Goal: Check status

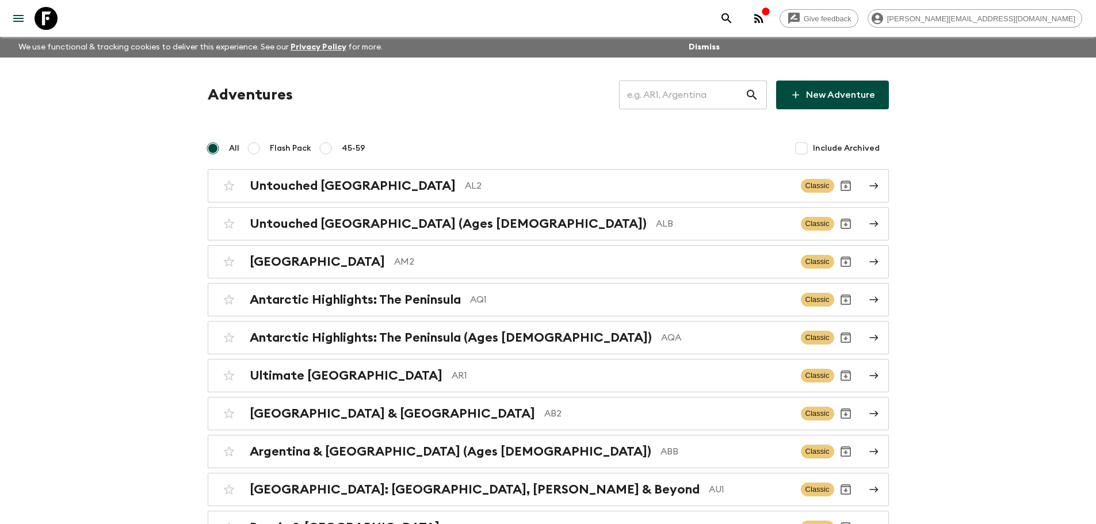
click at [666, 107] on input "text" at bounding box center [682, 95] width 126 height 32
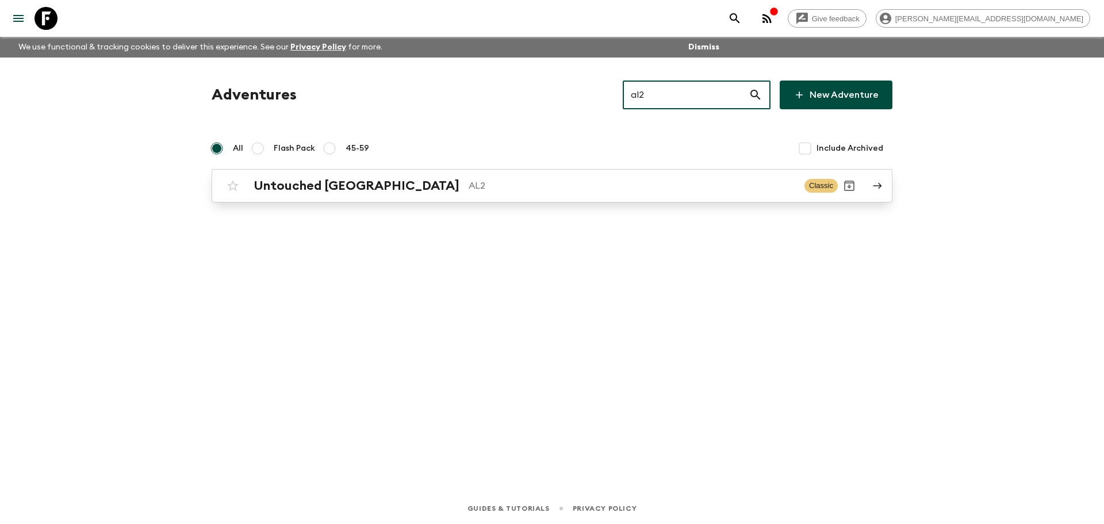
type input "al2"
click at [637, 191] on p "AL2" at bounding box center [632, 186] width 327 height 14
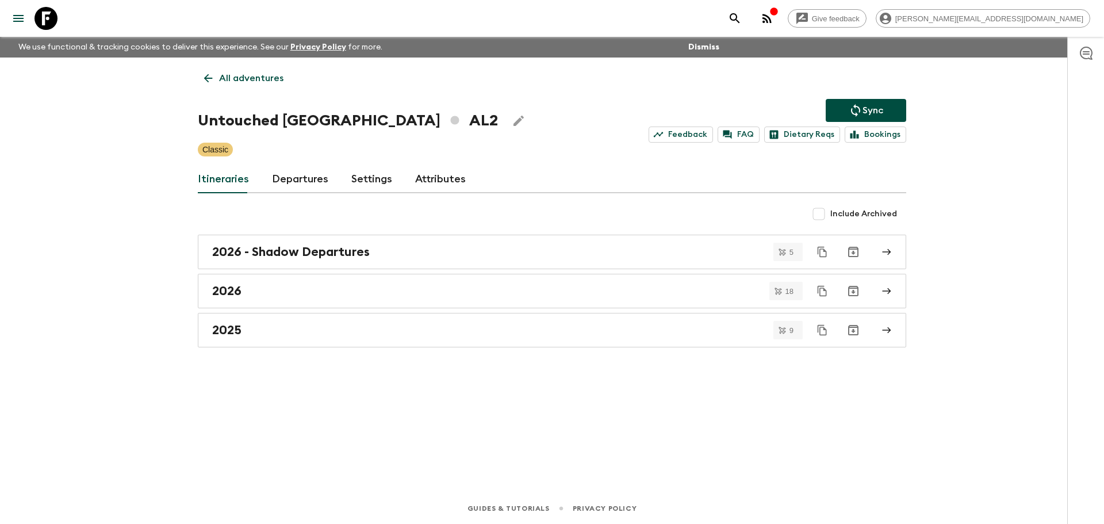
click at [279, 188] on link "Departures" at bounding box center [300, 180] width 56 height 28
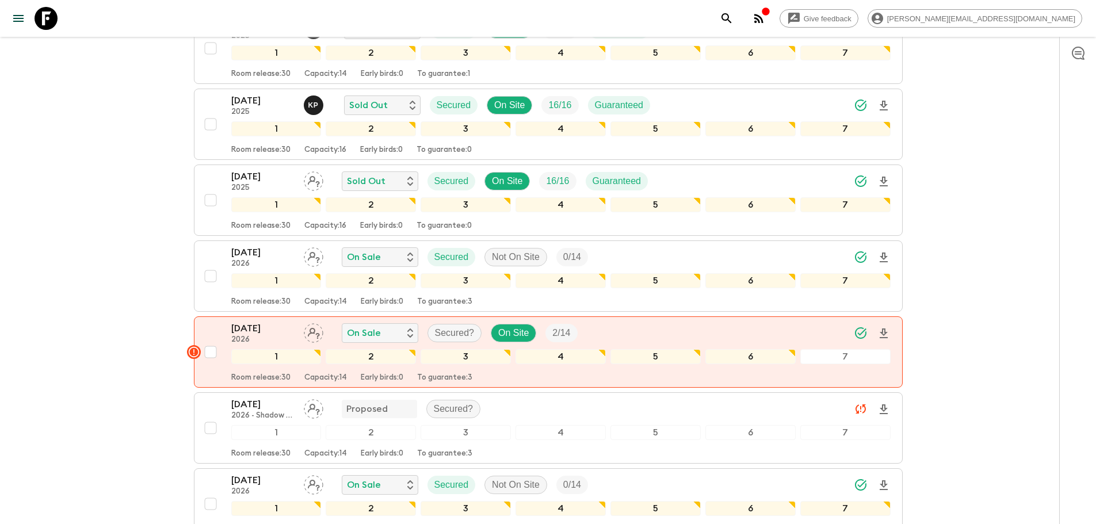
scroll to position [725, 0]
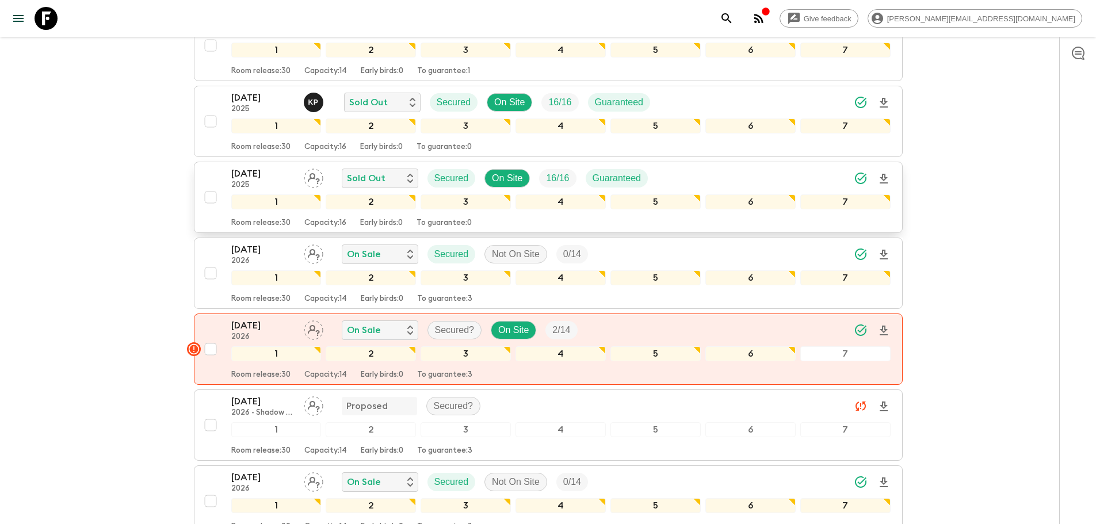
click at [735, 179] on div "[DATE] 2025 Sold Out Secured On Site 16 / 16 Guaranteed" at bounding box center [560, 178] width 659 height 23
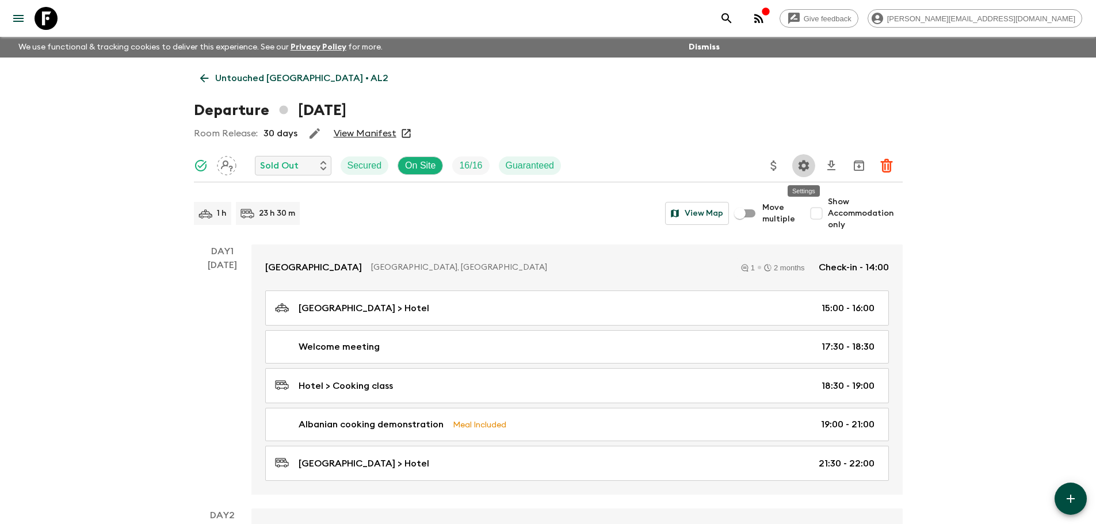
click at [800, 164] on icon "Settings" at bounding box center [803, 165] width 11 height 11
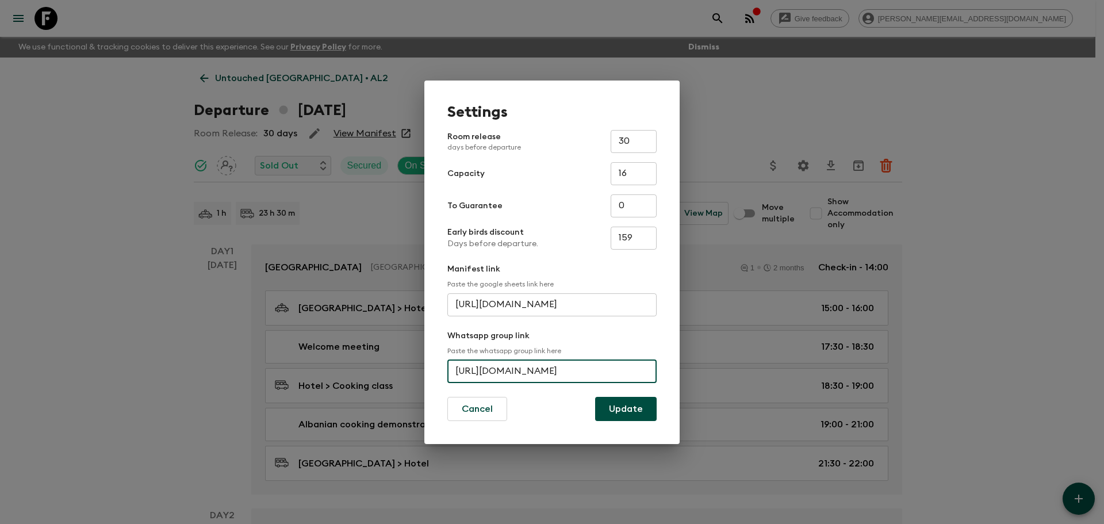
scroll to position [0, 48]
drag, startPoint x: 453, startPoint y: 373, endPoint x: 682, endPoint y: 380, distance: 229.0
click at [682, 380] on div "Settings Room release days before departure 30 ​ Capacity 16 ​ To Guarantee 0 ​…" at bounding box center [552, 262] width 1104 height 524
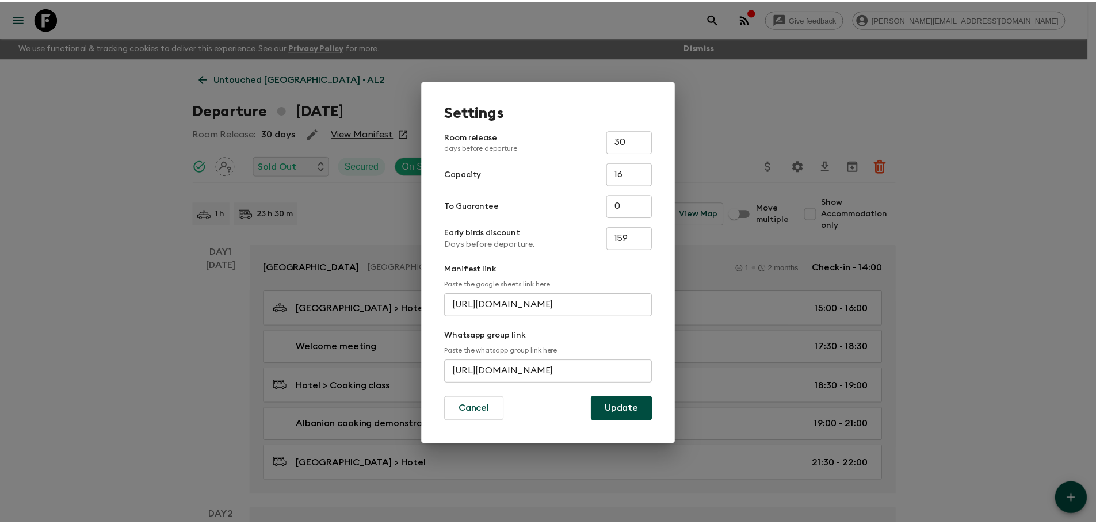
scroll to position [0, 0]
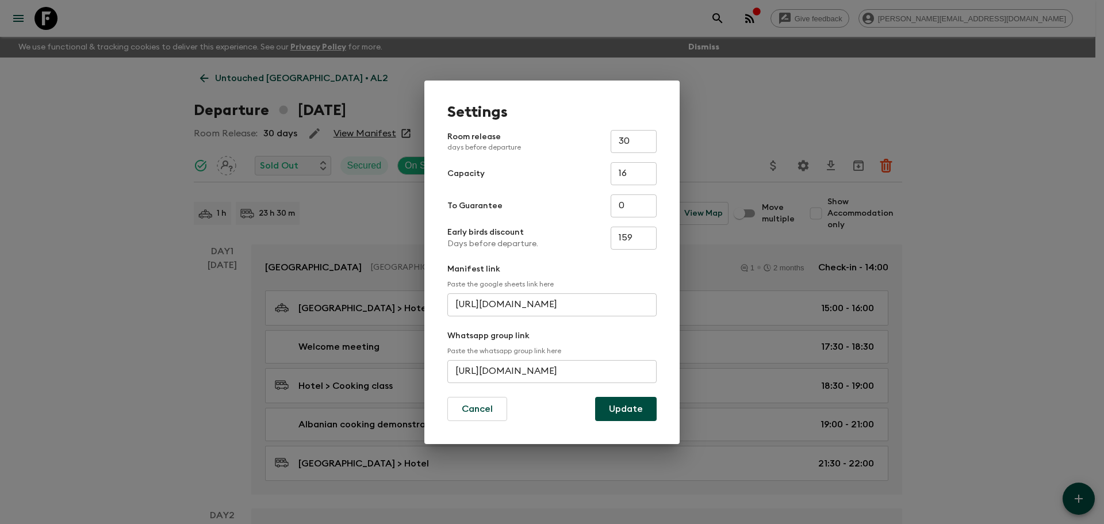
click at [451, 79] on div "Settings Room release days before departure 30 ​ Capacity 16 ​ To Guarantee 0 ​…" at bounding box center [552, 262] width 1104 height 524
